Goal: Check status: Check status

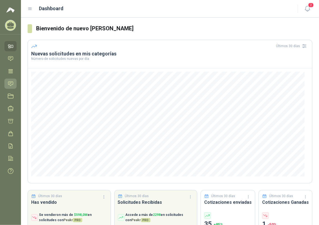
click at [11, 80] on link "Solicitudes" at bounding box center [10, 84] width 12 height 10
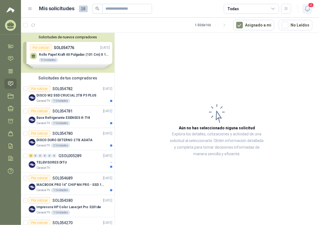
click at [308, 7] on icon "button" at bounding box center [307, 8] width 7 height 7
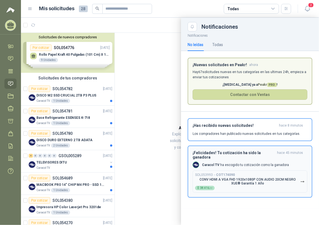
click at [214, 170] on button "SOL053993 → COT174090 CONV HDMI A VGA FHD 1920x1080P CON AUDIO 20CM NEGRO XUE® …" at bounding box center [249, 181] width 115 height 22
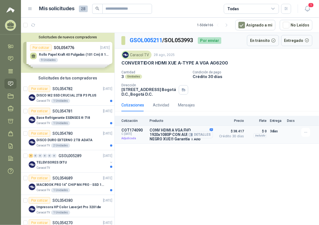
click at [176, 138] on p "CONV HDMI A VGA FHD 1920x1080P CON AUDIO 20CM NEGRO XUE® Garantía 1 Año" at bounding box center [180, 134] width 63 height 13
